Goal: Task Accomplishment & Management: Use online tool/utility

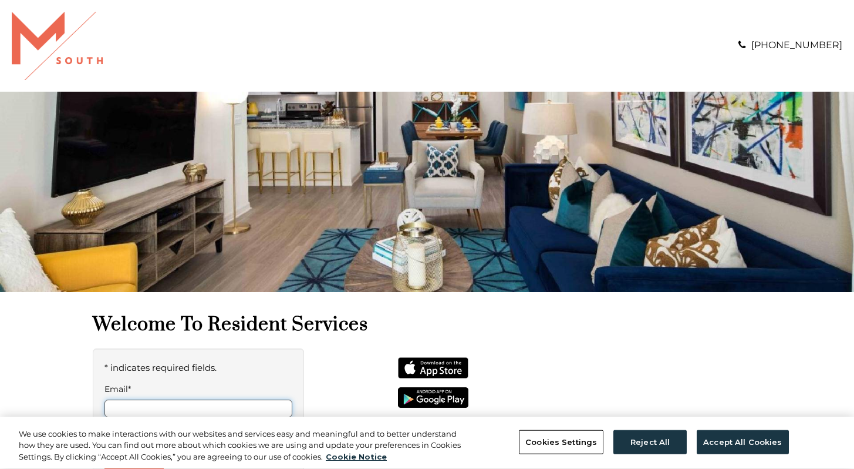
type input "**********"
click at [345, 371] on div at bounding box center [541, 394] width 440 height 93
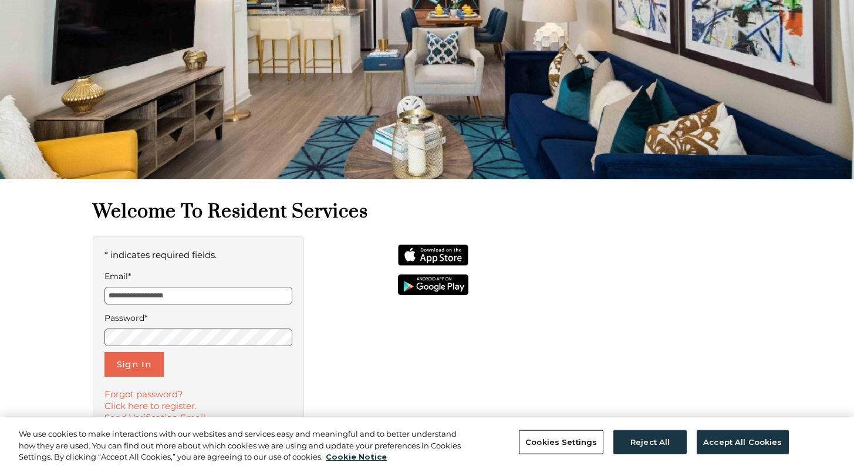
scroll to position [117, 0]
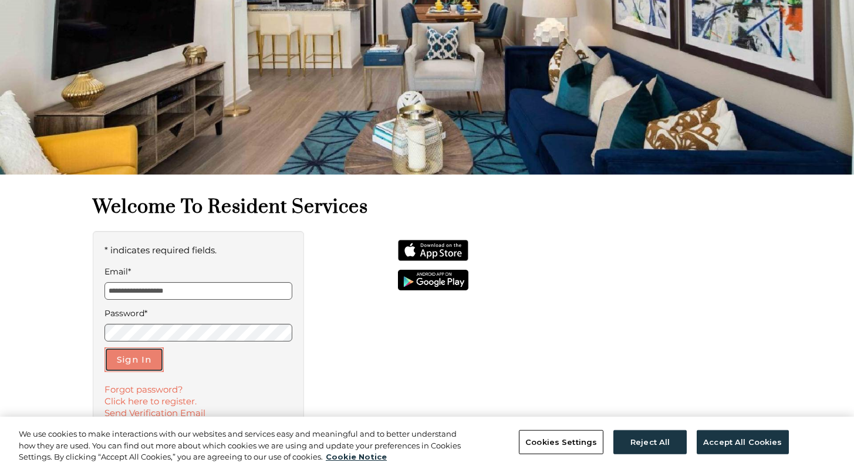
click at [124, 351] on button "Sign In" at bounding box center [134, 359] width 59 height 25
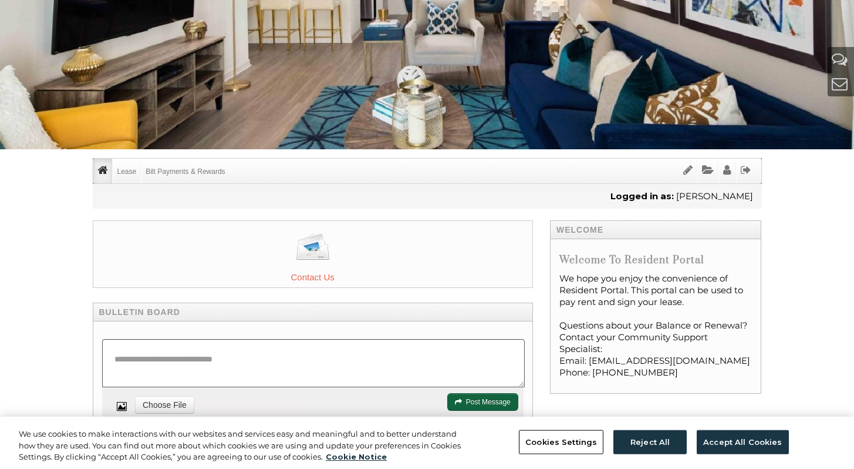
scroll to position [141, 0]
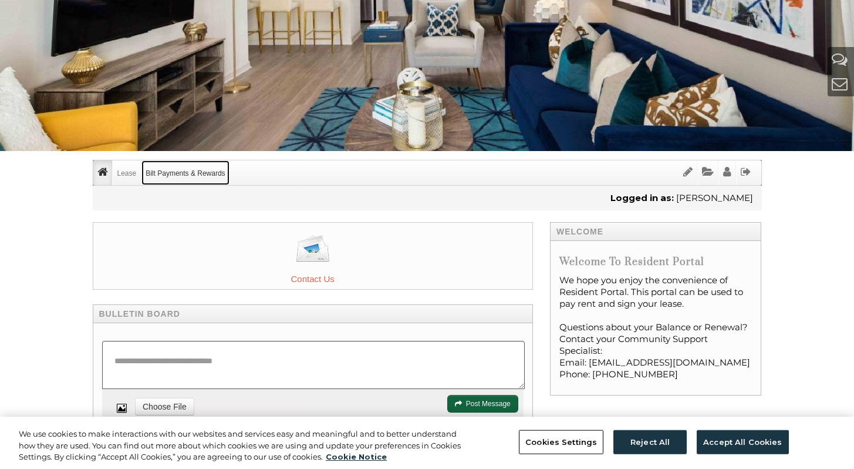
click at [215, 170] on link "Bilt Payments & Rewards" at bounding box center [186, 172] width 88 height 25
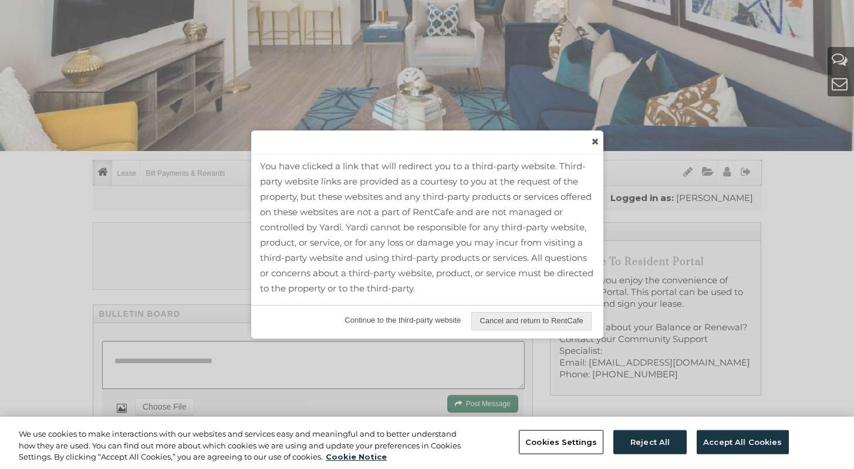
click at [412, 314] on span "Continue to the third-party website" at bounding box center [403, 320] width 132 height 17
